Goal: Task Accomplishment & Management: Complete application form

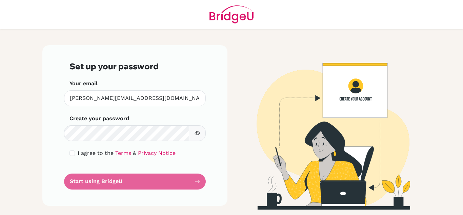
click at [199, 132] on icon "button" at bounding box center [197, 132] width 5 height 5
click at [71, 154] on input "checkbox" at bounding box center [71, 152] width 5 height 5
checkbox input "true"
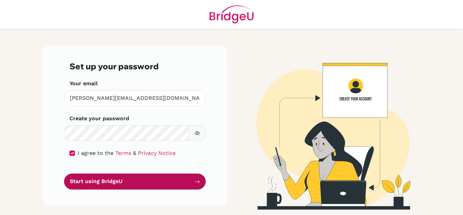
click at [106, 184] on button "Start using BridgeU" at bounding box center [135, 181] width 142 height 16
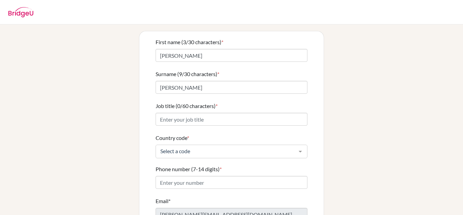
scroll to position [88, 0]
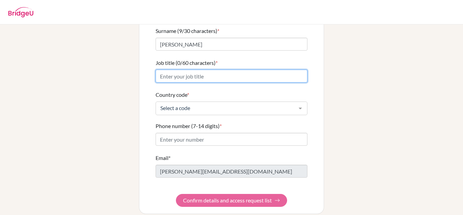
click at [188, 71] on input "Job title (0/60 characters) *" at bounding box center [232, 75] width 152 height 13
click at [161, 70] on input "techer" at bounding box center [232, 75] width 152 height 13
type input "teacher"
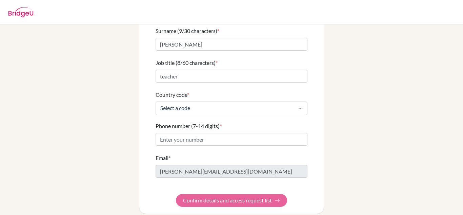
click at [295, 102] on div at bounding box center [300, 108] width 14 height 13
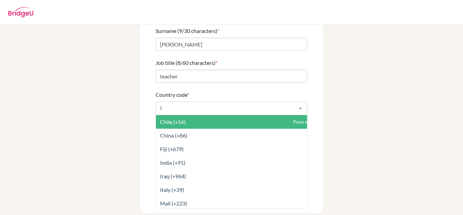
type input "in"
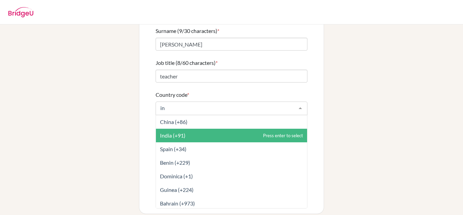
click at [189, 128] on span "India (+91)" at bounding box center [231, 135] width 151 height 14
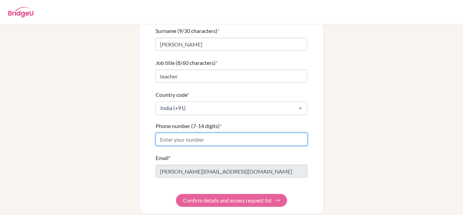
click at [192, 134] on input "Phone number (7-14 digits) *" at bounding box center [232, 138] width 152 height 13
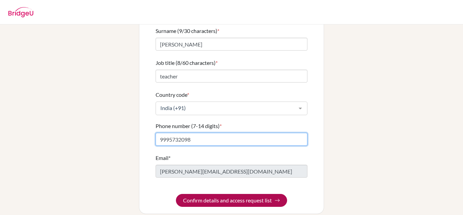
type input "9995732098"
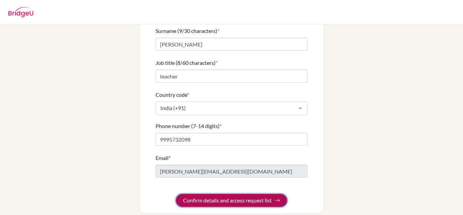
click at [221, 193] on button "Confirm details and access request list" at bounding box center [231, 199] width 111 height 13
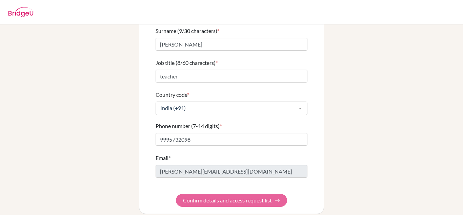
scroll to position [0, 0]
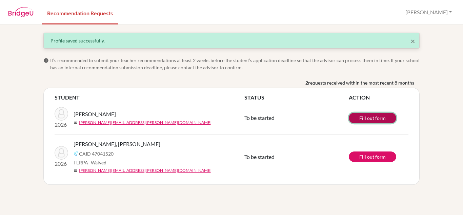
click at [379, 118] on link "Fill out form" at bounding box center [372, 118] width 47 height 11
